Goal: Information Seeking & Learning: Compare options

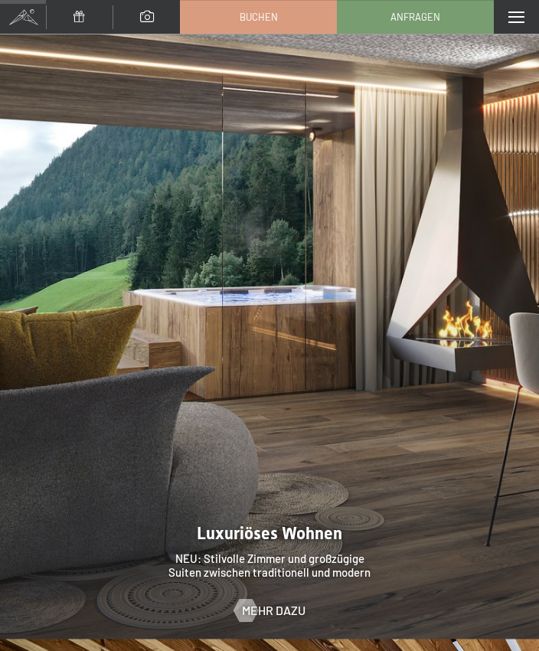
scroll to position [1256, 0]
click at [288, 602] on span "Mehr dazu" at bounding box center [274, 610] width 64 height 17
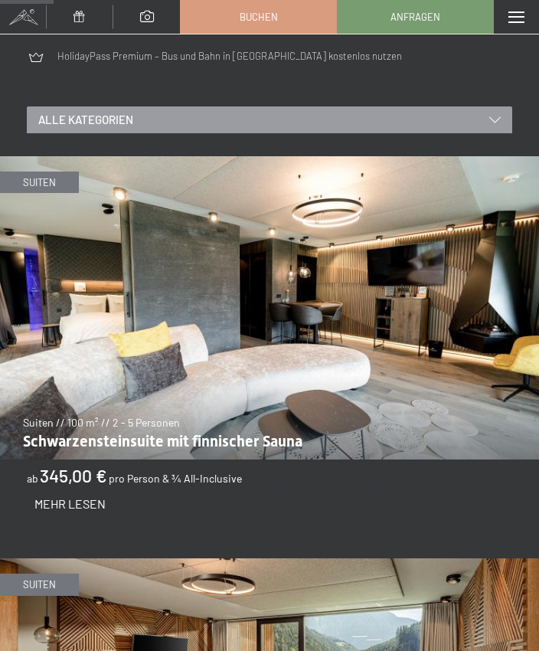
scroll to position [692, 0]
click at [98, 499] on span "Mehr Lesen" at bounding box center [69, 503] width 71 height 15
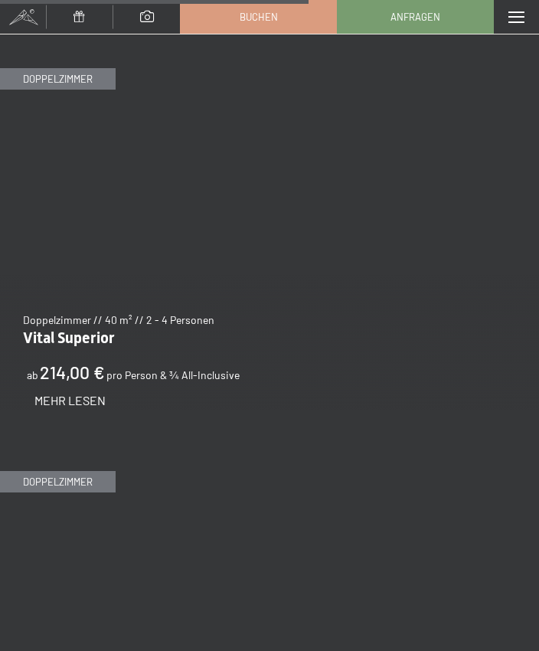
scroll to position [4013, 0]
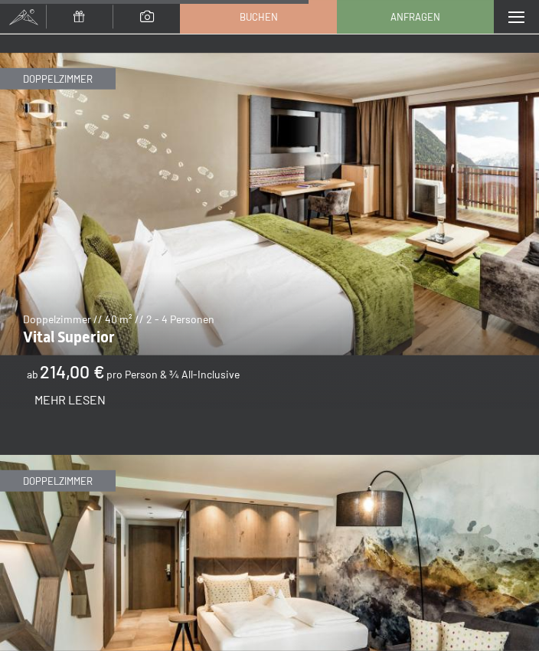
click at [90, 392] on span "Mehr Lesen" at bounding box center [69, 399] width 71 height 15
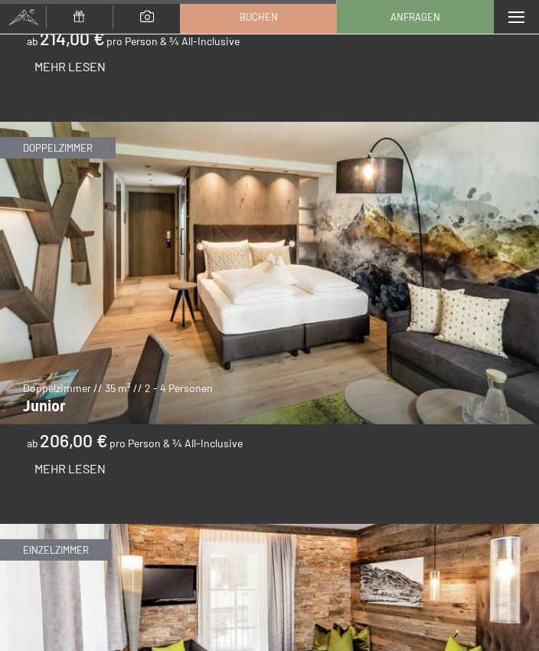
scroll to position [4346, 0]
click at [90, 461] on span "Mehr Lesen" at bounding box center [69, 468] width 71 height 15
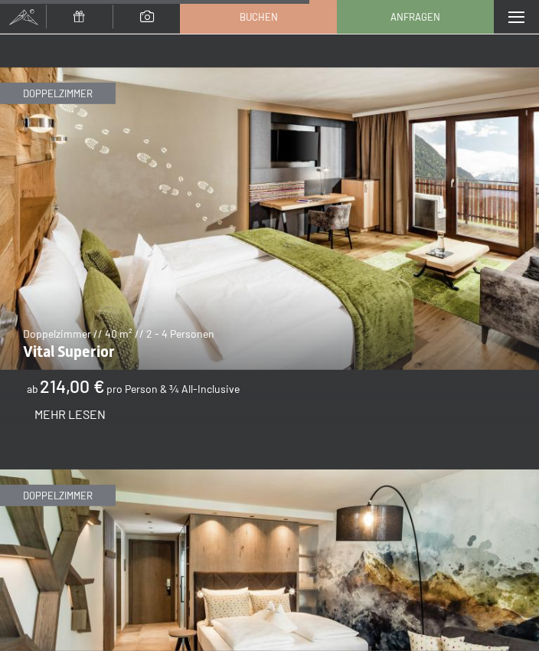
scroll to position [3999, 0]
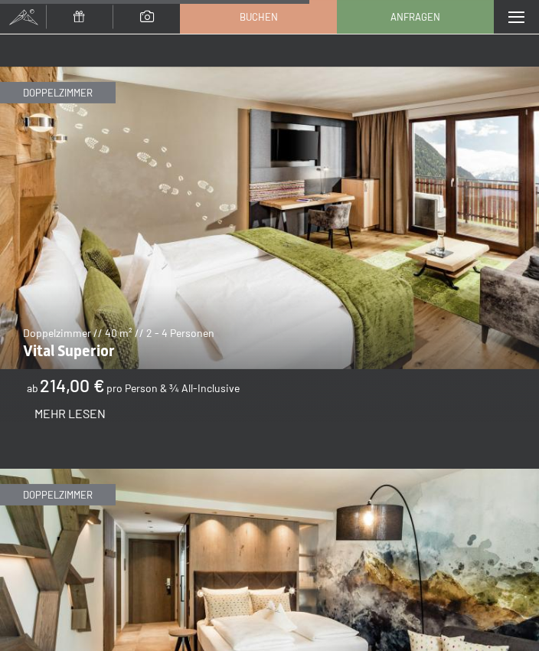
click at [100, 406] on span "Mehr Lesen" at bounding box center [69, 413] width 71 height 15
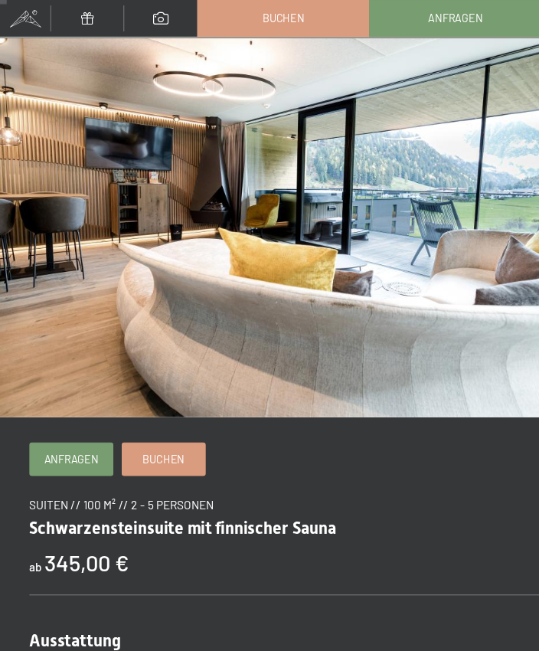
scroll to position [2, 0]
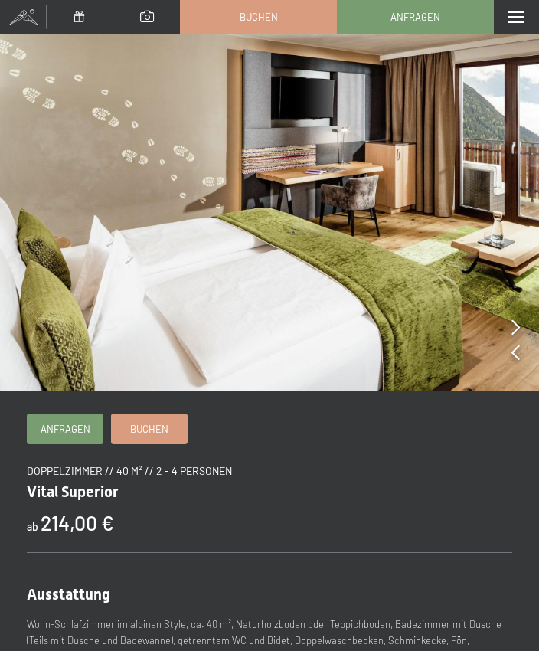
click at [507, 328] on img at bounding box center [269, 195] width 539 height 391
click at [515, 326] on icon at bounding box center [516, 326] width 8 height 15
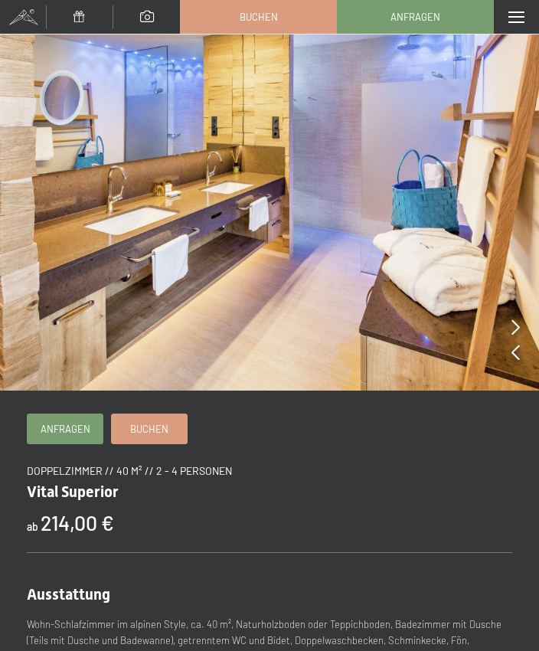
click at [515, 327] on icon at bounding box center [516, 326] width 8 height 15
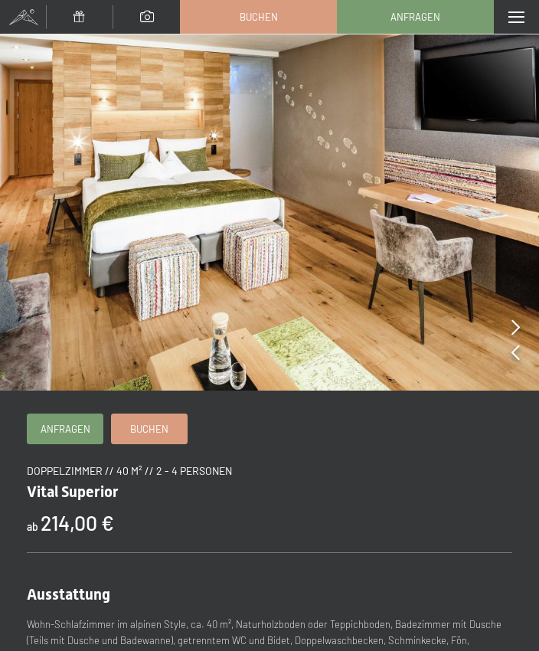
click at [513, 323] on icon at bounding box center [516, 326] width 8 height 15
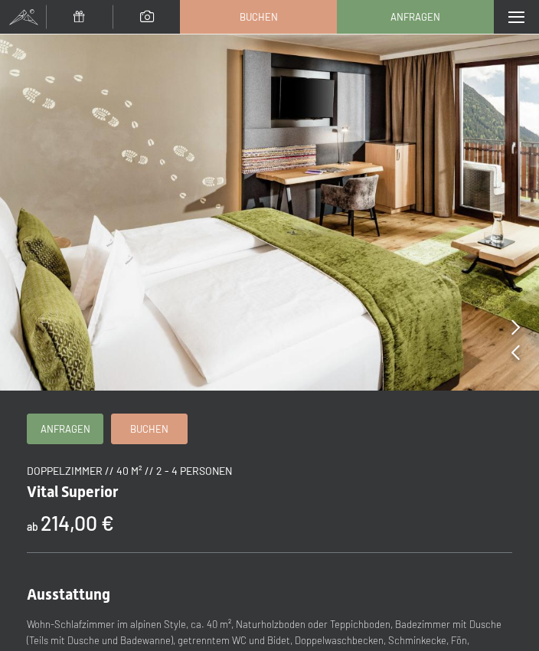
click at [515, 326] on icon at bounding box center [516, 326] width 8 height 15
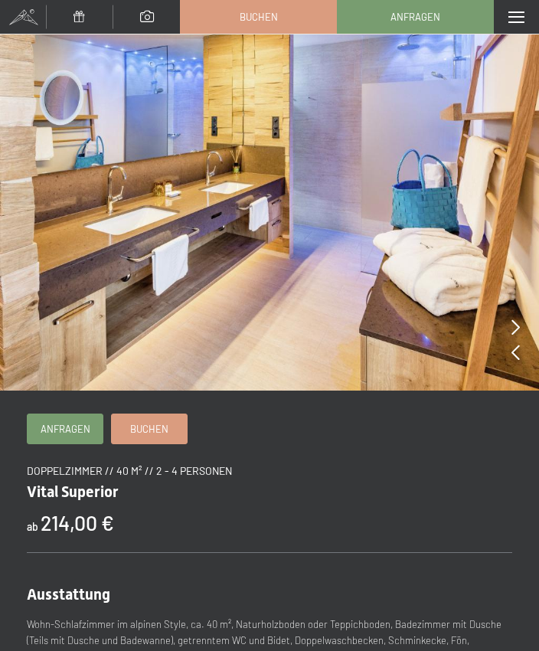
click at [518, 331] on icon at bounding box center [516, 326] width 8 height 15
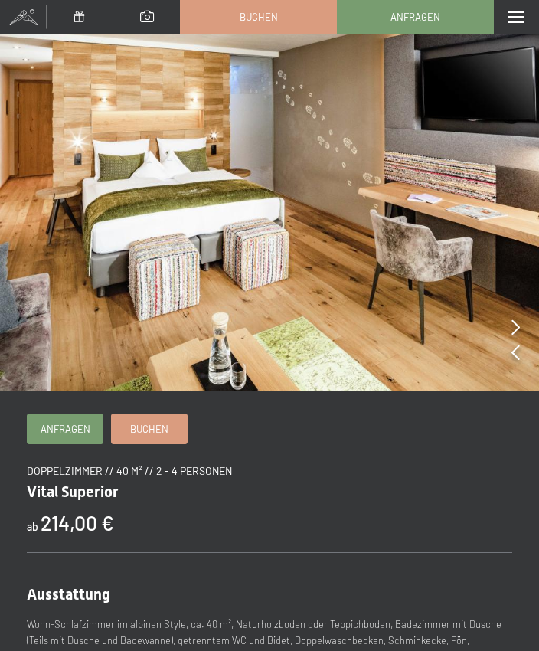
click at [518, 329] on icon at bounding box center [516, 326] width 8 height 15
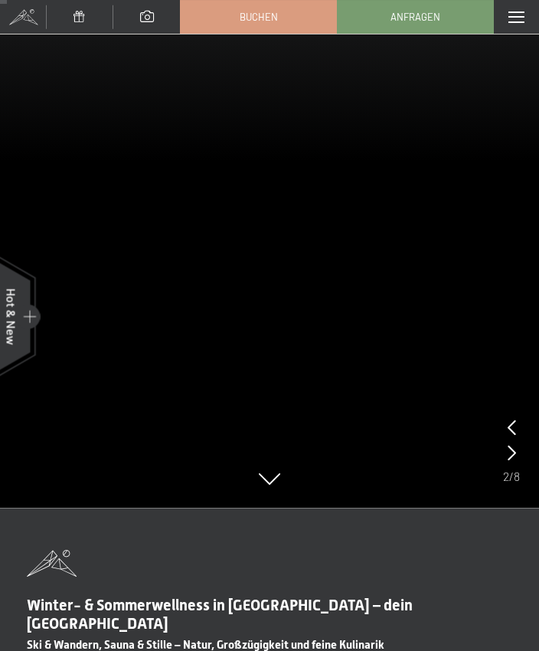
scroll to position [185, 0]
